Goal: Information Seeking & Learning: Learn about a topic

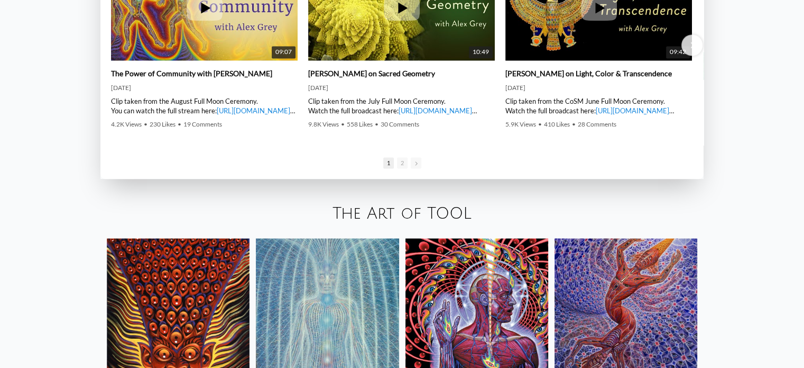
scroll to position [1798, 0]
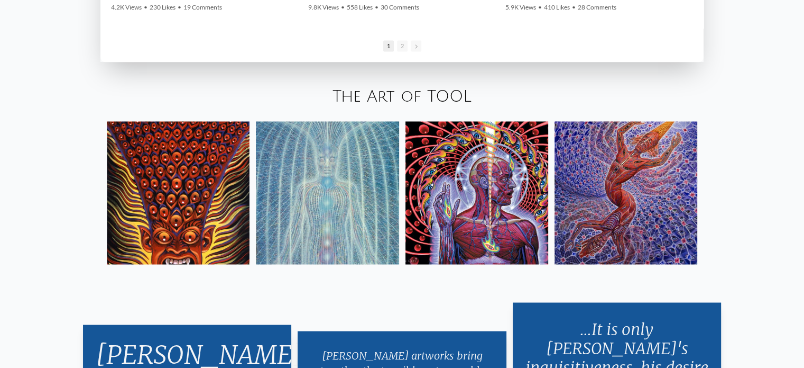
click at [402, 98] on link "The Art of TOOL" at bounding box center [402, 96] width 139 height 17
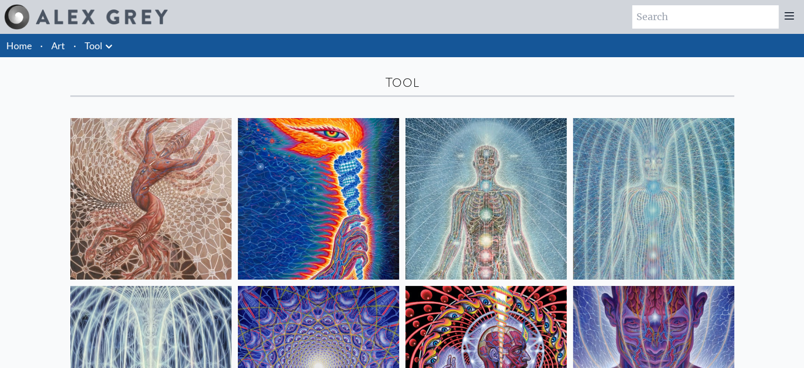
click at [364, 190] on img at bounding box center [318, 198] width 161 height 161
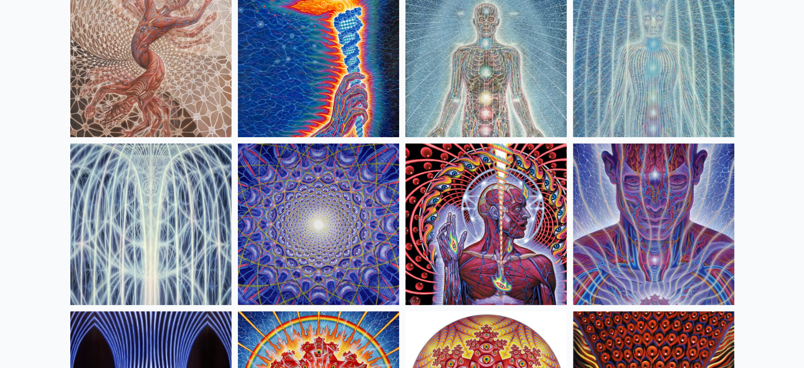
scroll to position [53, 0]
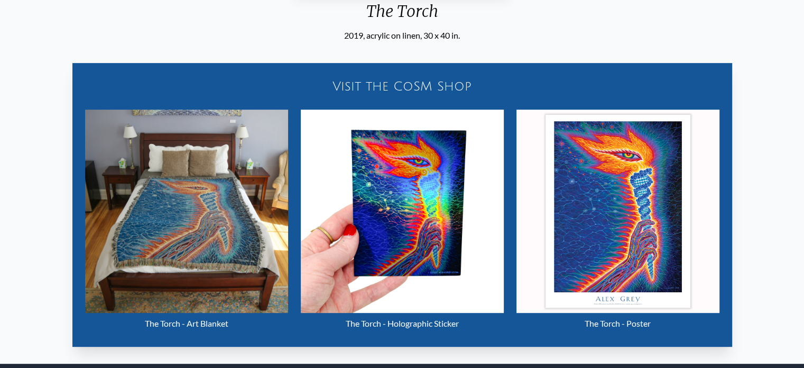
scroll to position [423, 0]
